Goal: Navigation & Orientation: Find specific page/section

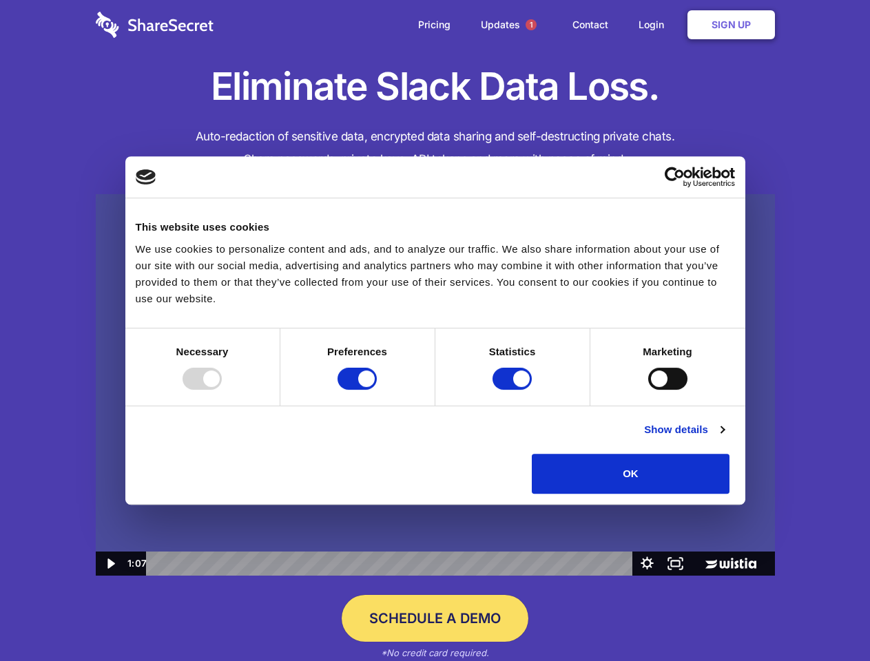
click at [434, 330] on img at bounding box center [435, 385] width 679 height 382
click at [222, 390] on div at bounding box center [201, 379] width 39 height 22
click at [377, 390] on input "Preferences" at bounding box center [356, 379] width 39 height 22
checkbox input "false"
click at [514, 390] on input "Statistics" at bounding box center [511, 379] width 39 height 22
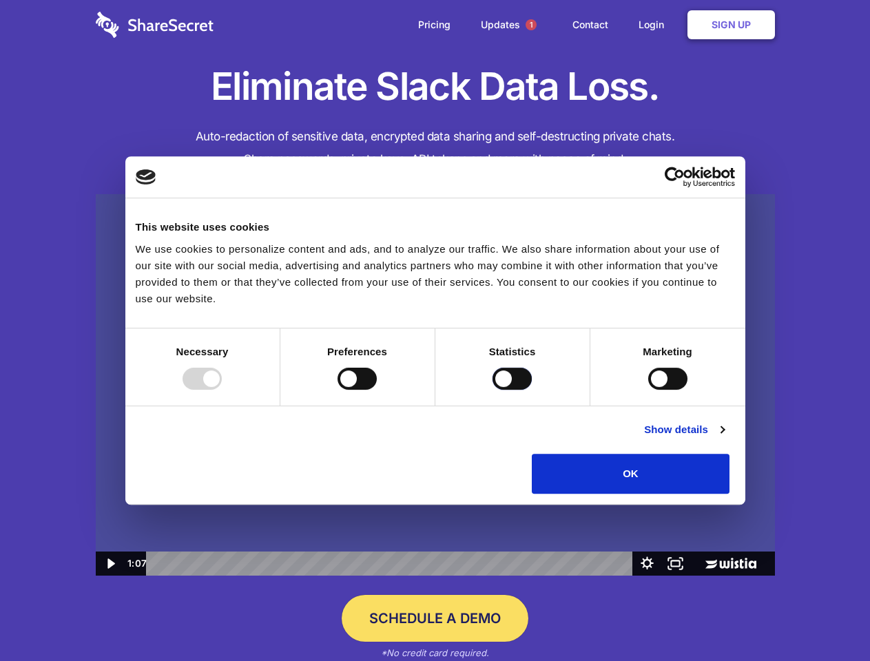
checkbox input "false"
click at [648, 390] on input "Marketing" at bounding box center [667, 379] width 39 height 22
checkbox input "true"
click at [724, 438] on link "Show details" at bounding box center [684, 429] width 80 height 17
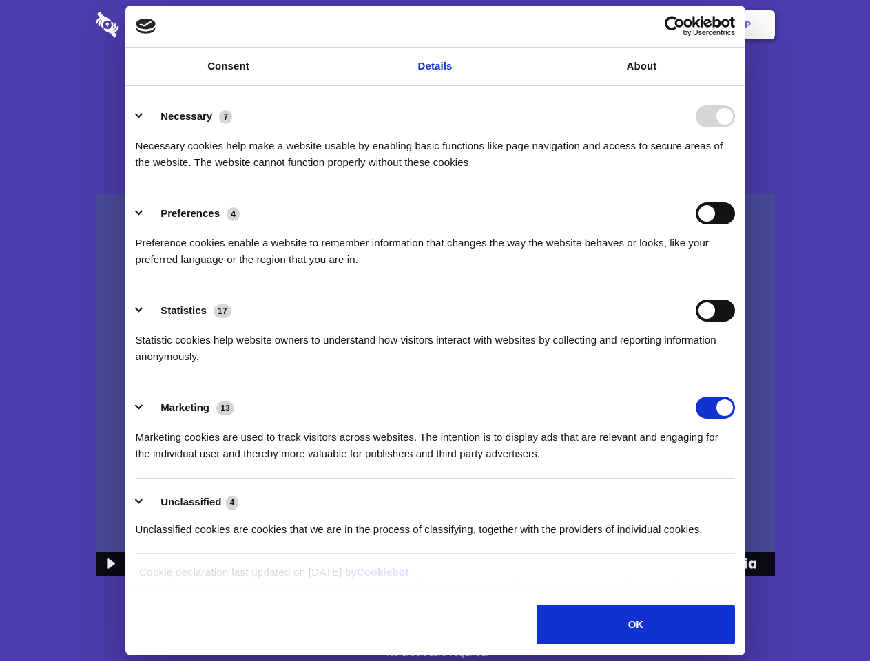
click at [735, 187] on li "Necessary 7 Necessary cookies help make a website usable by enabling basic func…" at bounding box center [435, 138] width 599 height 97
click at [530, 25] on span "1" at bounding box center [530, 24] width 11 height 11
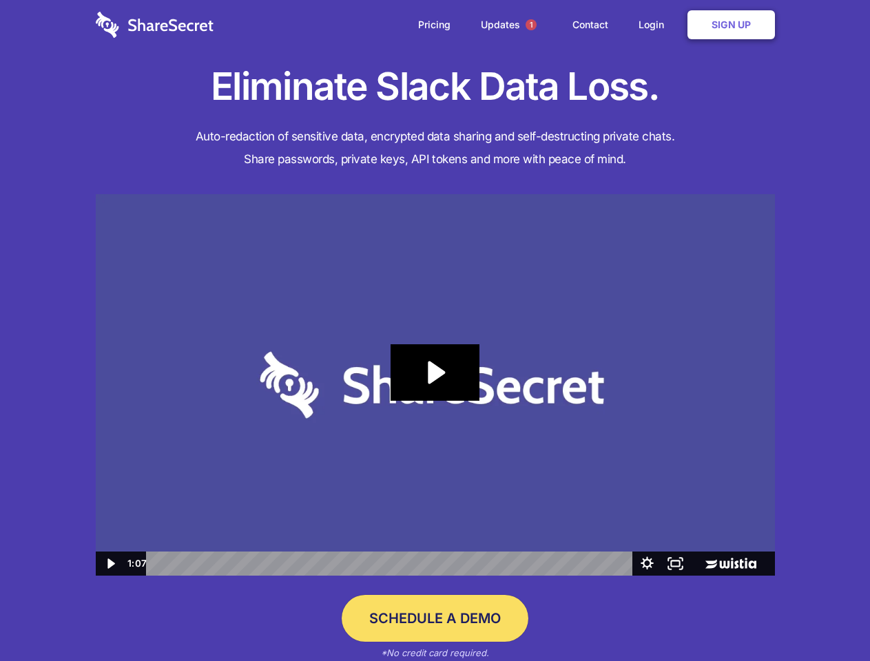
click at [435, 385] on icon "Play Video: Sharesecret Slack Extension" at bounding box center [434, 372] width 88 height 56
